Goal: Transaction & Acquisition: Purchase product/service

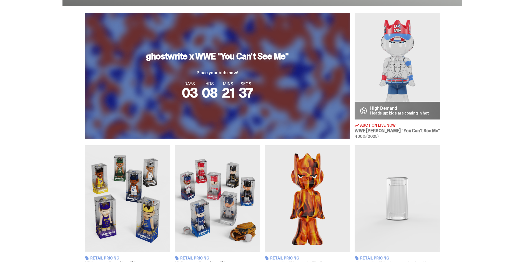
scroll to position [173, 0]
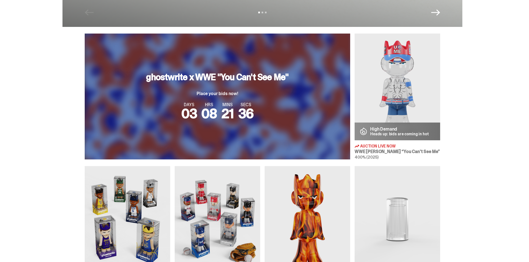
click at [394, 81] on img at bounding box center [396, 87] width 85 height 107
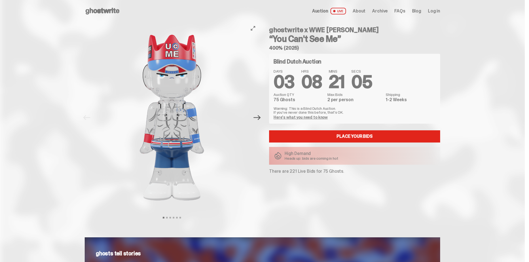
click at [257, 120] on icon "Next" at bounding box center [256, 117] width 7 height 7
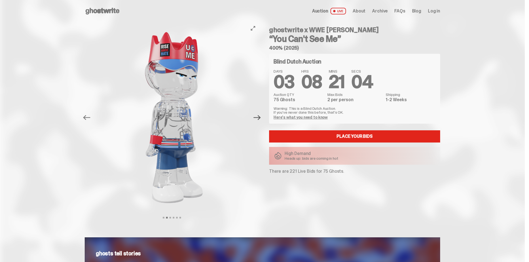
click at [257, 120] on icon "Next" at bounding box center [256, 117] width 7 height 7
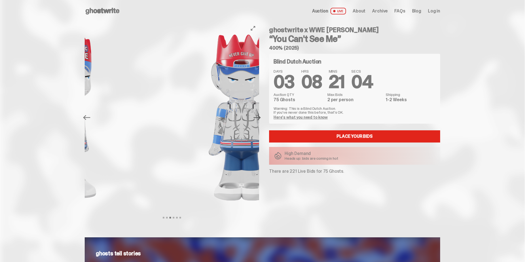
click at [257, 120] on icon "Next" at bounding box center [256, 117] width 7 height 7
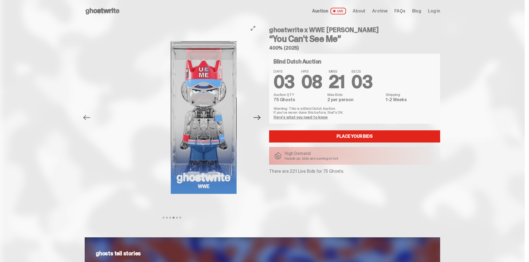
click at [257, 120] on icon "Next" at bounding box center [256, 117] width 7 height 7
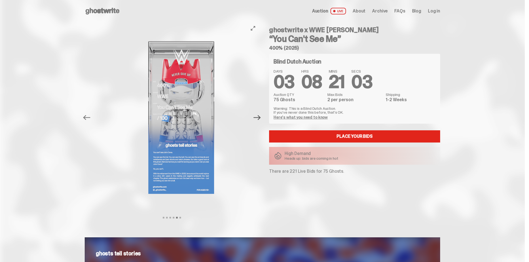
click at [257, 120] on icon "Next" at bounding box center [256, 117] width 7 height 7
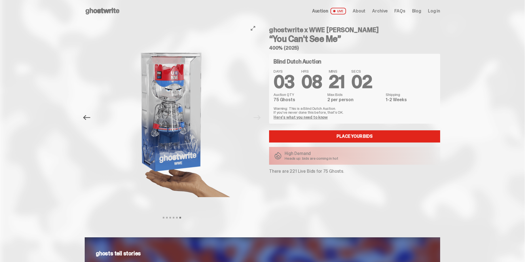
click at [85, 115] on icon "Previous" at bounding box center [86, 117] width 7 height 7
